Goal: Information Seeking & Learning: Learn about a topic

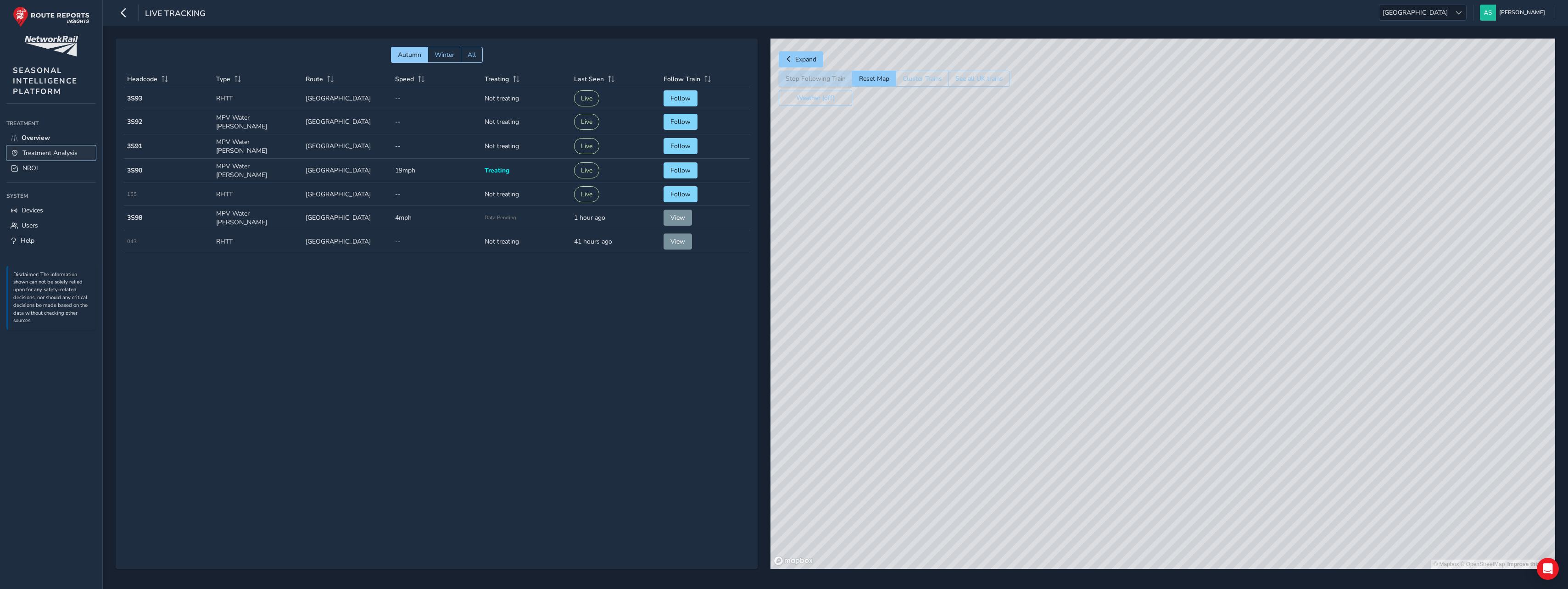
click at [37, 153] on span "Treatment Analysis" at bounding box center [50, 153] width 55 height 9
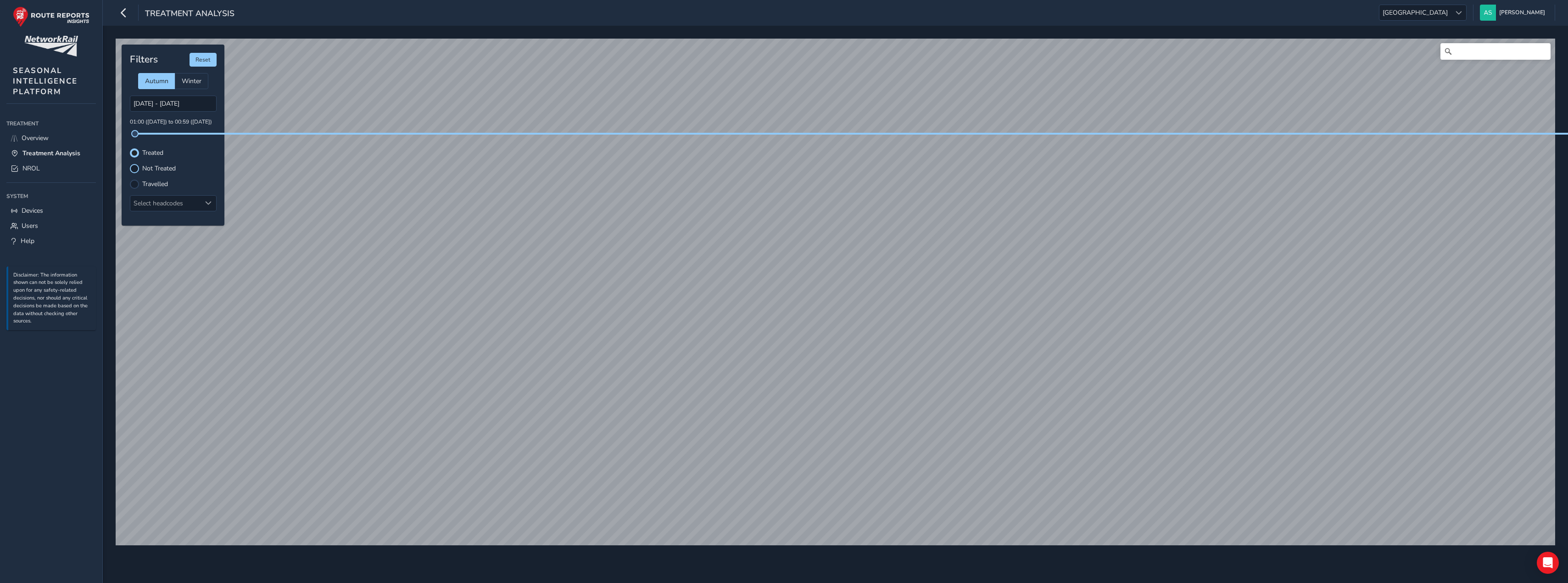
click at [133, 171] on div at bounding box center [134, 168] width 9 height 9
click at [131, 152] on div at bounding box center [134, 153] width 9 height 9
click at [133, 171] on div at bounding box center [134, 168] width 9 height 9
click at [132, 154] on div at bounding box center [134, 153] width 9 height 9
click at [134, 167] on div at bounding box center [134, 168] width 9 height 9
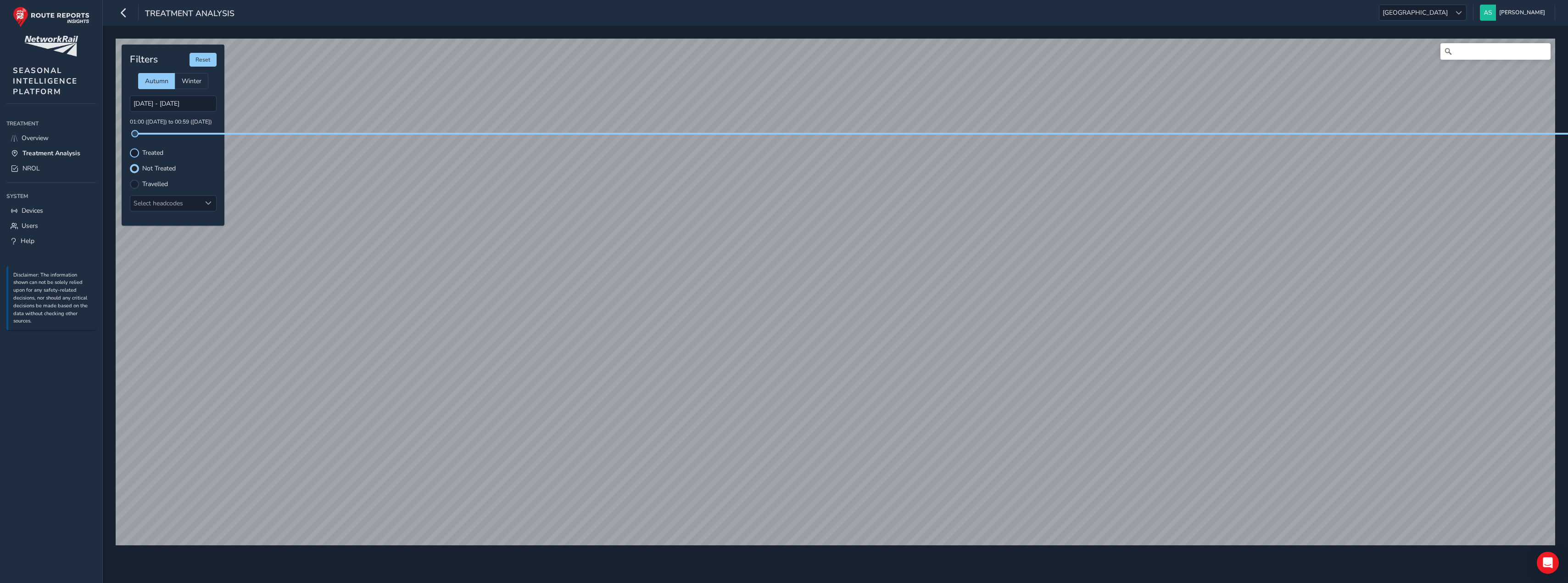
click at [131, 152] on div at bounding box center [134, 153] width 9 height 9
click at [27, 136] on span "Overview" at bounding box center [35, 138] width 27 height 9
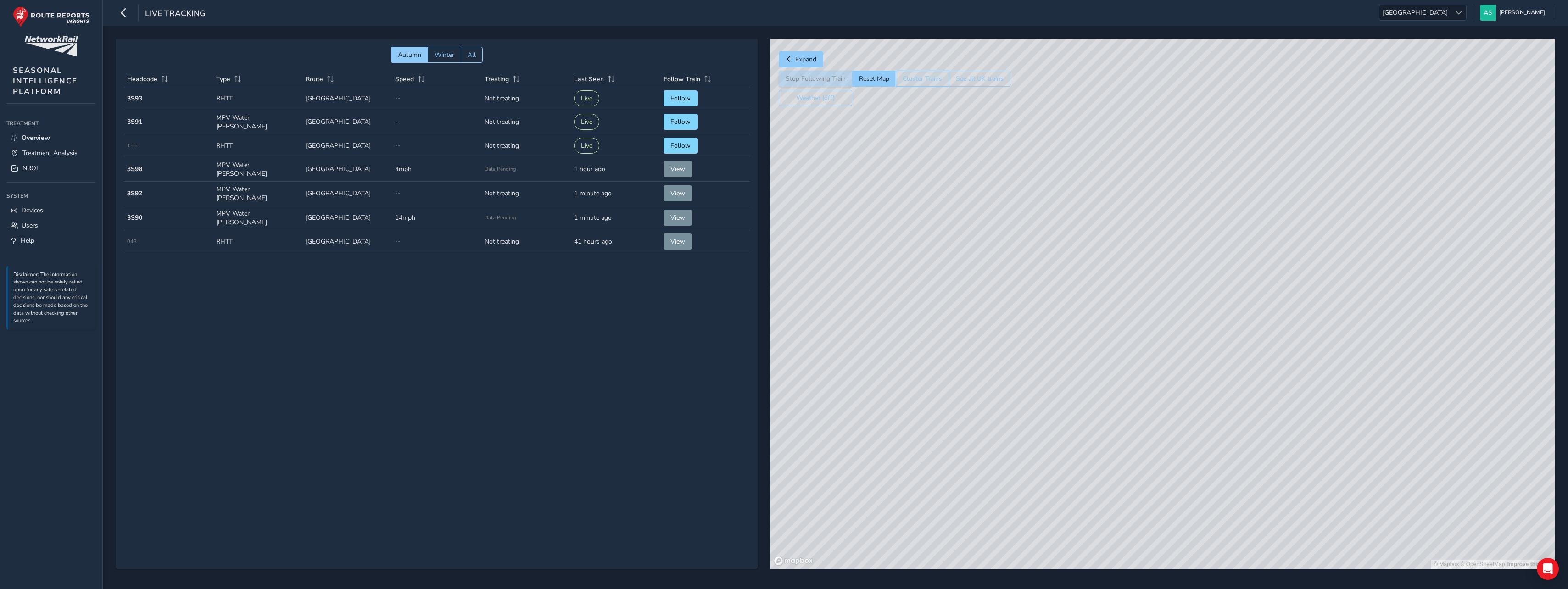
click at [919, 82] on button "Cluster Trains" at bounding box center [922, 78] width 53 height 16
click at [120, 14] on icon "button" at bounding box center [124, 13] width 10 height 16
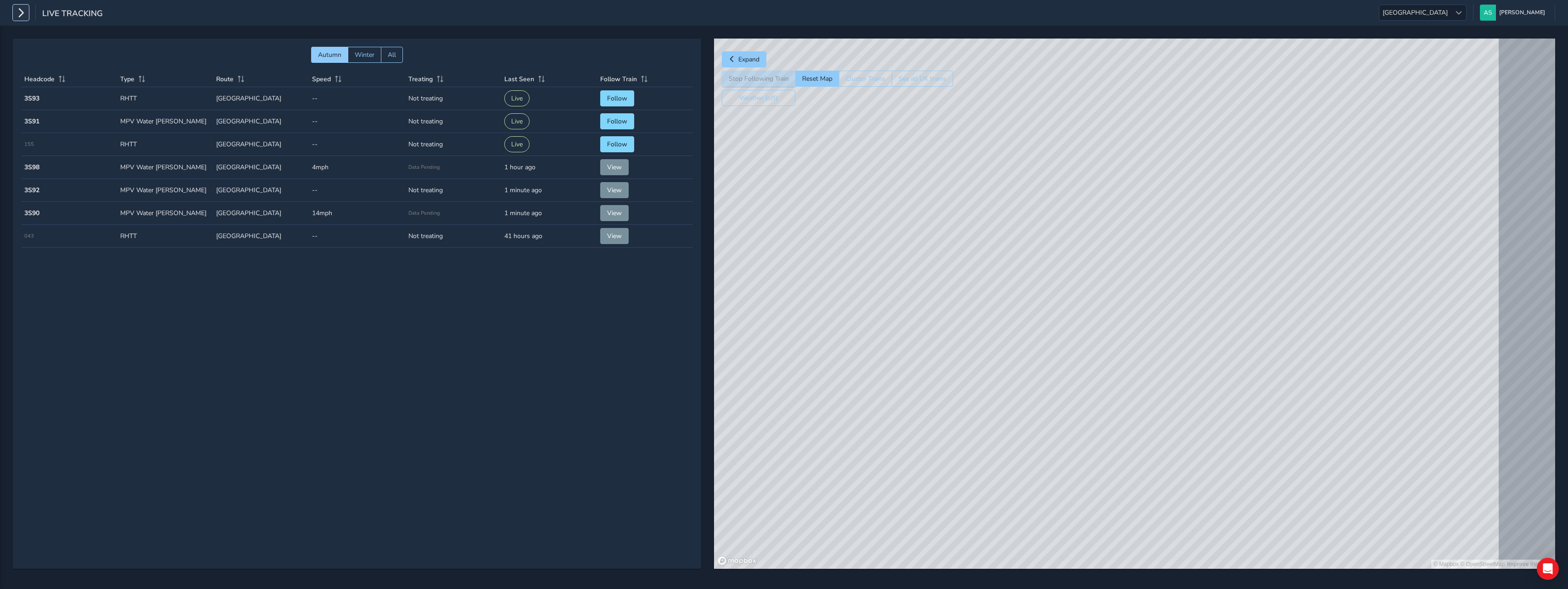
click at [23, 15] on icon "button" at bounding box center [21, 13] width 10 height 16
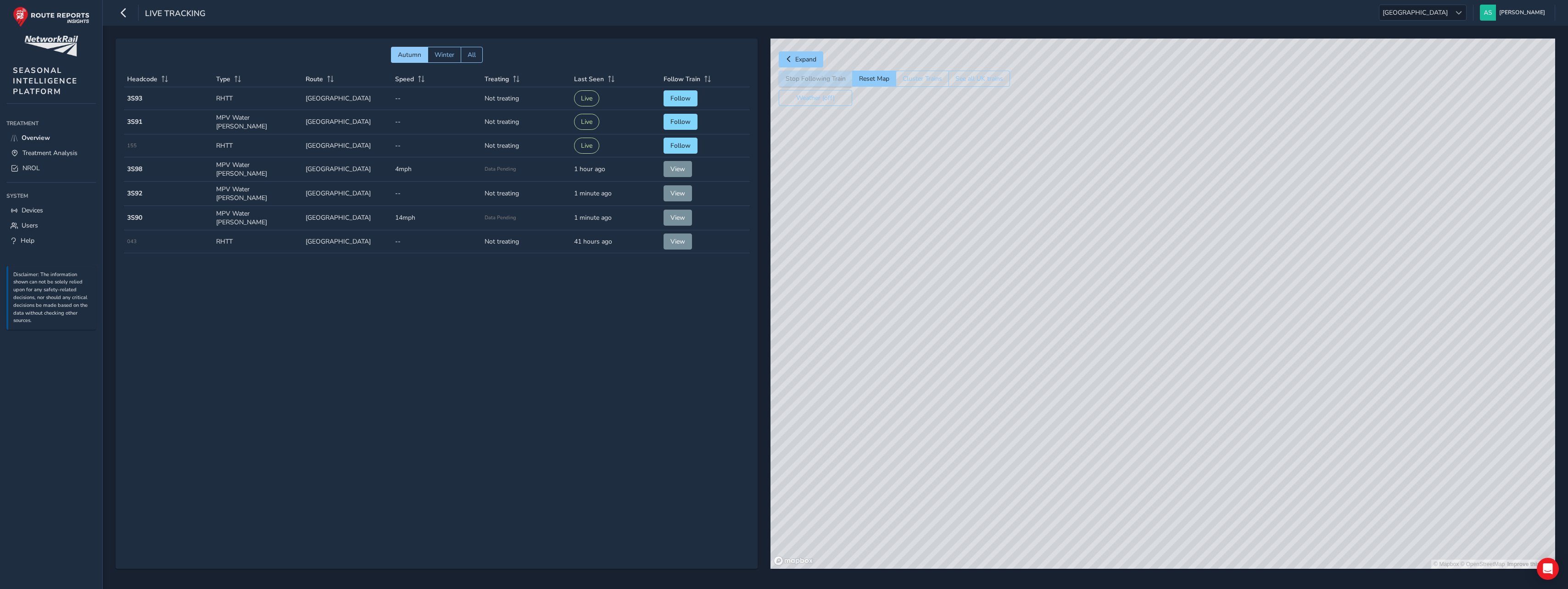
drag, startPoint x: 1244, startPoint y: 348, endPoint x: 1071, endPoint y: 456, distance: 203.9
click at [1072, 456] on div "© Mapbox © OpenStreetMap Improve this map" at bounding box center [1163, 303] width 785 height 530
drag, startPoint x: 1242, startPoint y: 349, endPoint x: 1164, endPoint y: 371, distance: 81.0
click at [1164, 371] on div "© Mapbox © OpenStreetMap Improve this map" at bounding box center [1163, 303] width 785 height 530
drag, startPoint x: 1358, startPoint y: 384, endPoint x: 1164, endPoint y: 411, distance: 195.9
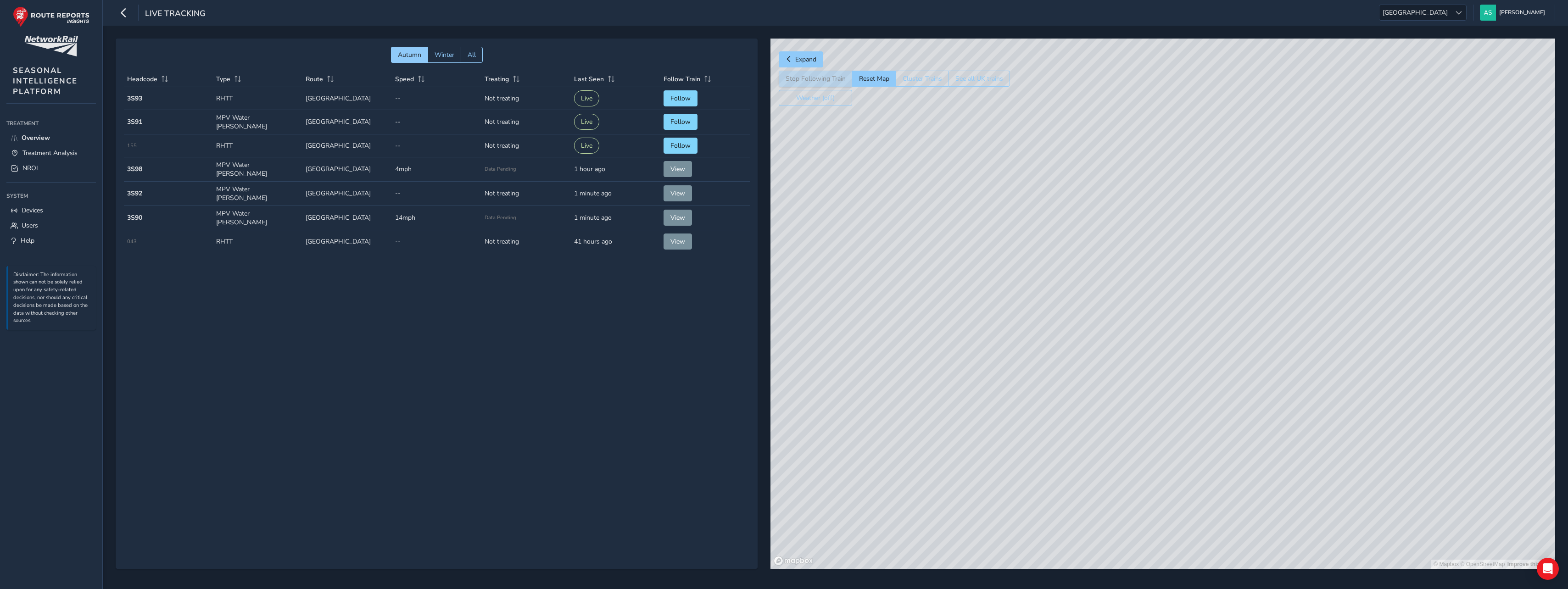
click at [1164, 411] on div "© Mapbox © OpenStreetMap Improve this map" at bounding box center [1163, 303] width 785 height 530
drag, startPoint x: 1321, startPoint y: 389, endPoint x: 1298, endPoint y: 605, distance: 217.2
click at [1298, 588] on html "Live Tracking [GEOGRAPHIC_DATA] [GEOGRAPHIC_DATA] [PERSON_NAME] Southern Colour…" at bounding box center [784, 294] width 1568 height 589
drag, startPoint x: 1259, startPoint y: 298, endPoint x: 1263, endPoint y: 560, distance: 262.0
click at [1263, 560] on div "© Mapbox © OpenStreetMap Improve this map" at bounding box center [1163, 303] width 785 height 530
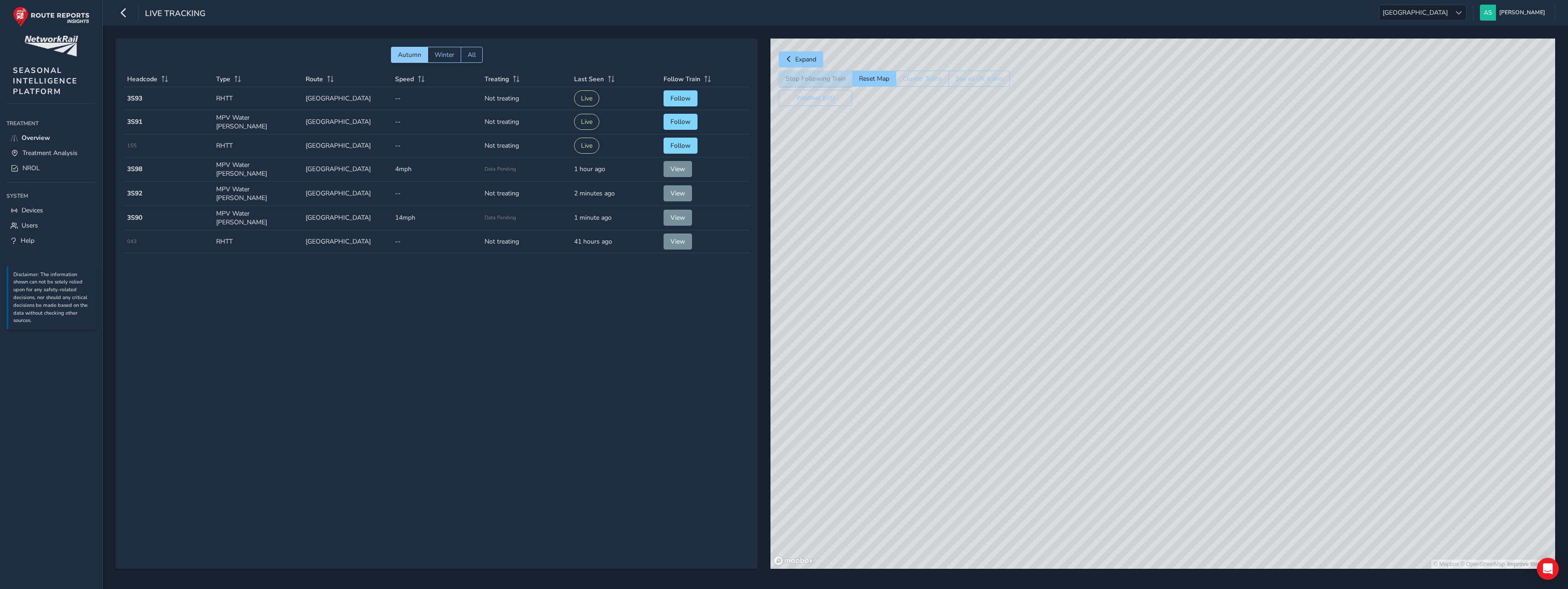
drag, startPoint x: 1245, startPoint y: 493, endPoint x: 1141, endPoint y: 510, distance: 105.4
click at [1141, 510] on div "© Mapbox © OpenStreetMap Improve this map" at bounding box center [1163, 303] width 785 height 530
drag, startPoint x: 1051, startPoint y: 331, endPoint x: 1175, endPoint y: 330, distance: 124.0
click at [1175, 330] on div "© Mapbox © OpenStreetMap Improve this map" at bounding box center [1163, 303] width 785 height 530
click at [1176, 388] on div "© Mapbox © OpenStreetMap Improve this map" at bounding box center [1163, 303] width 785 height 530
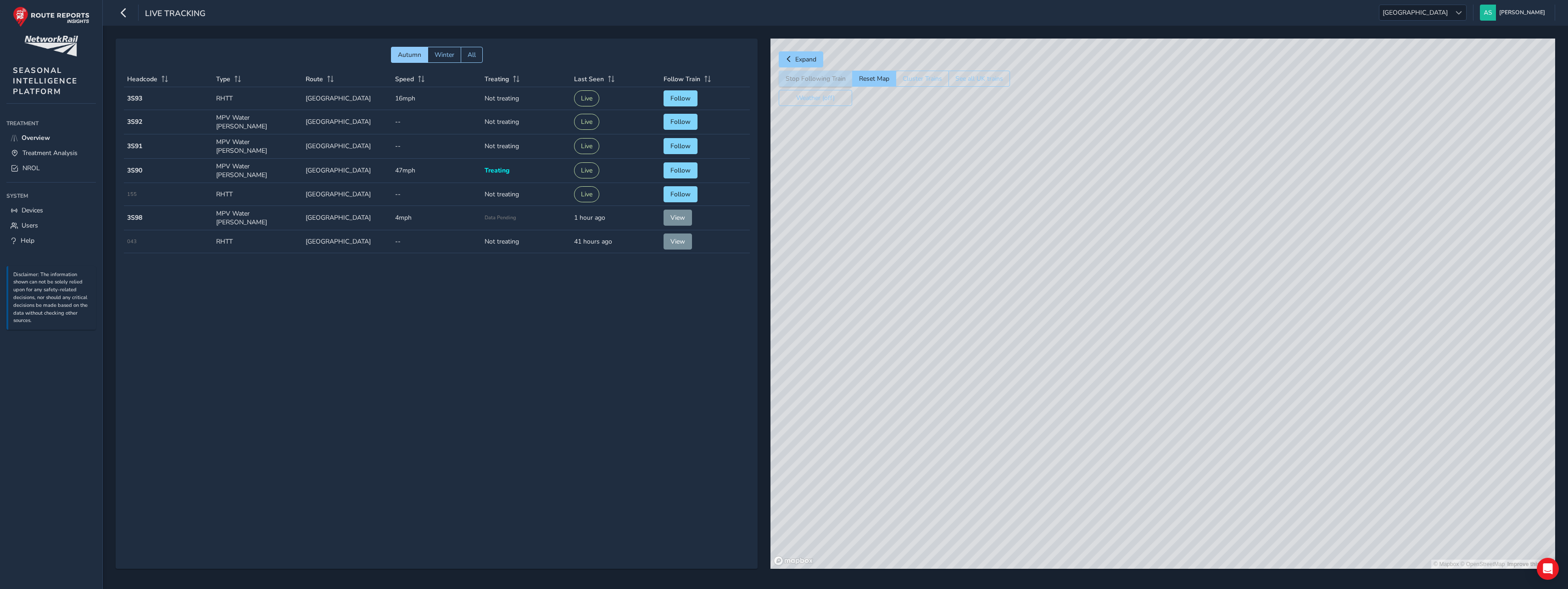
drag, startPoint x: 990, startPoint y: 384, endPoint x: 968, endPoint y: 262, distance: 124.0
click at [968, 262] on div "© Mapbox © OpenStreetMap Improve this map" at bounding box center [1163, 303] width 785 height 530
